Goal: Find specific page/section: Find specific page/section

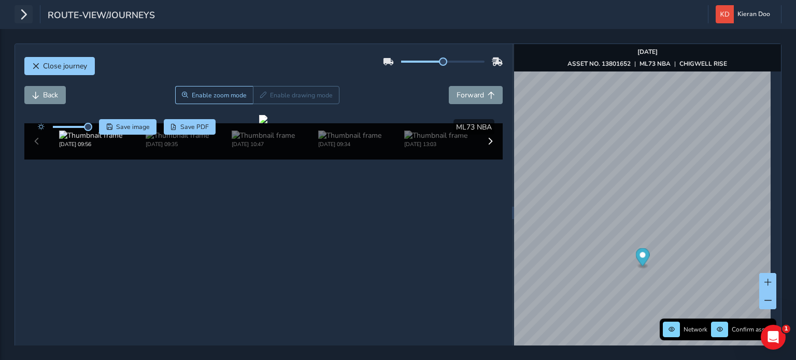
scroll to position [52, 0]
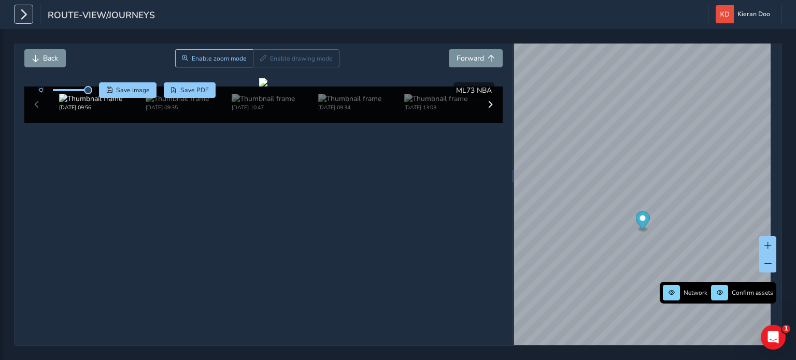
click at [27, 15] on icon "button" at bounding box center [23, 14] width 11 height 18
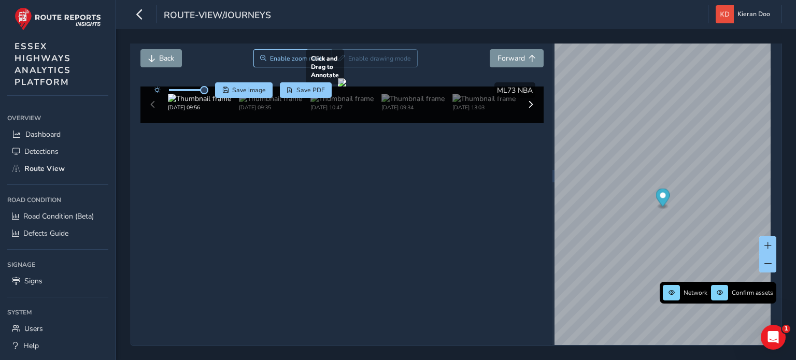
click at [346, 87] on div at bounding box center [342, 82] width 8 height 8
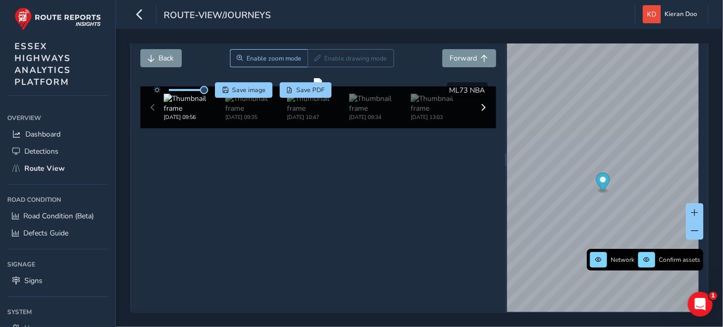
click at [149, 19] on div "route-view/journeys" at bounding box center [201, 14] width 140 height 18
click at [138, 17] on icon "button" at bounding box center [139, 14] width 11 height 18
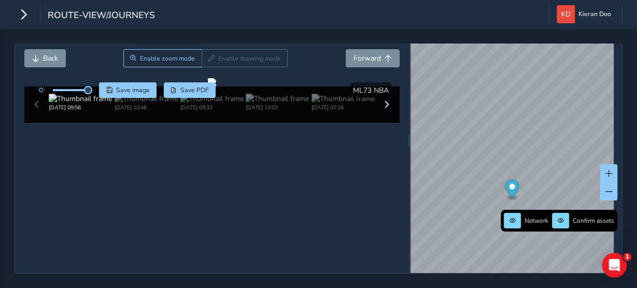
click at [321, 19] on div "route-view/journeys Kieran Doo Colour Scheme: Dark Dim Light Logout" at bounding box center [318, 14] width 637 height 29
click at [320, 12] on div "route-view/journeys Kieran Doo Colour Scheme: Dark Dim Light Logout" at bounding box center [318, 14] width 637 height 29
